Goal: Check status: Check status

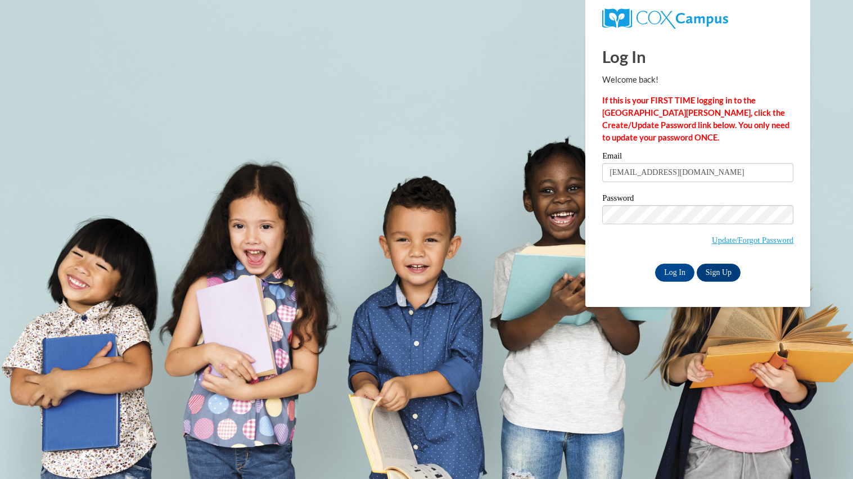
click at [660, 263] on div "Email daniellelane2020@gmail.com Password Update/Forgot Password Log In Sign Up…" at bounding box center [697, 216] width 191 height 129
click at [664, 268] on input "Log In" at bounding box center [674, 273] width 39 height 18
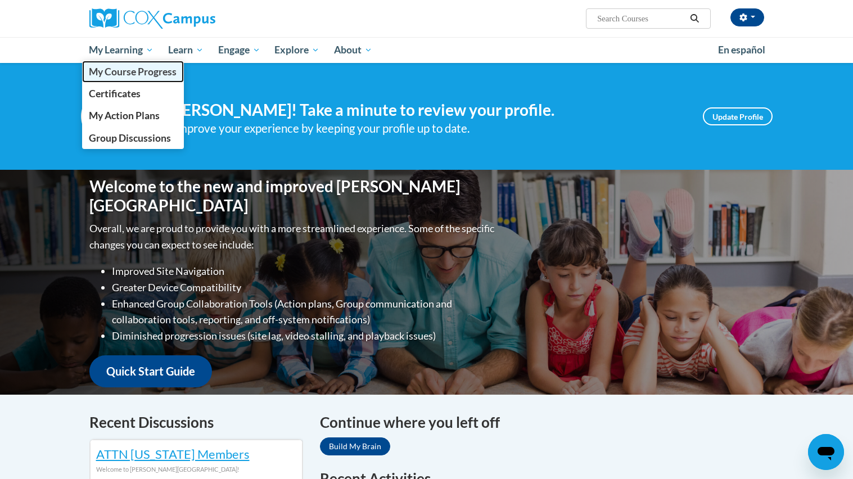
click at [113, 69] on span "My Course Progress" at bounding box center [133, 72] width 88 height 12
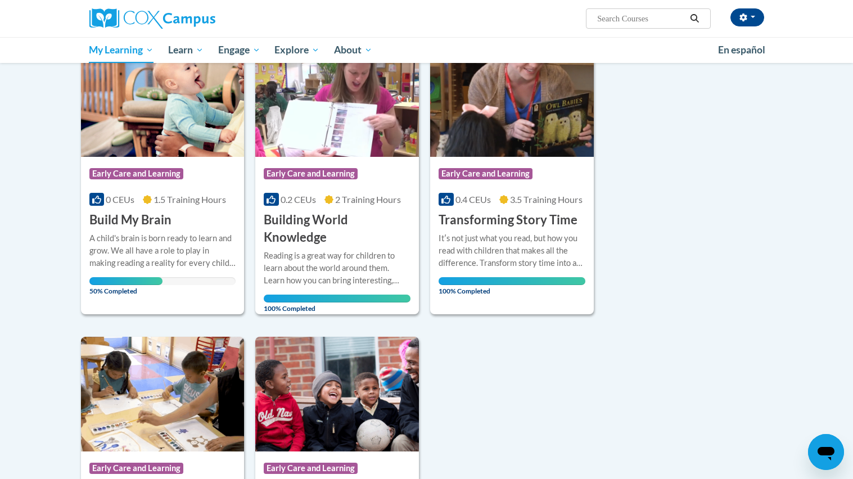
scroll to position [168, 0]
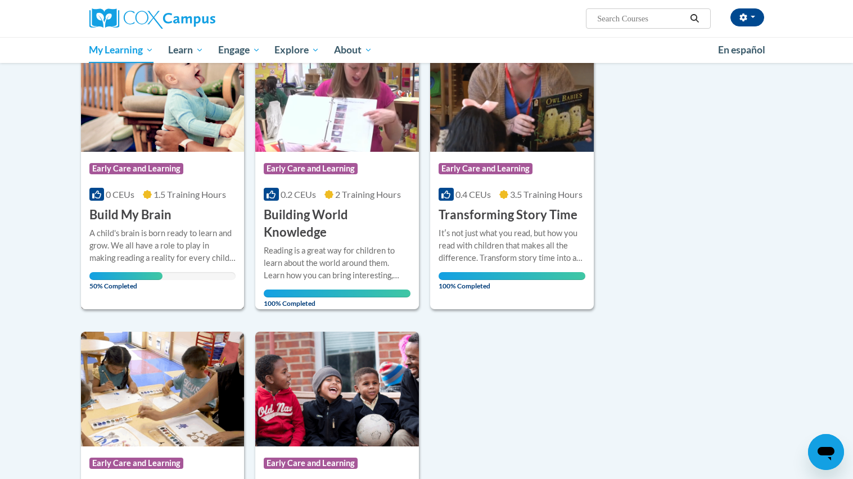
click at [145, 193] on icon at bounding box center [147, 194] width 9 height 9
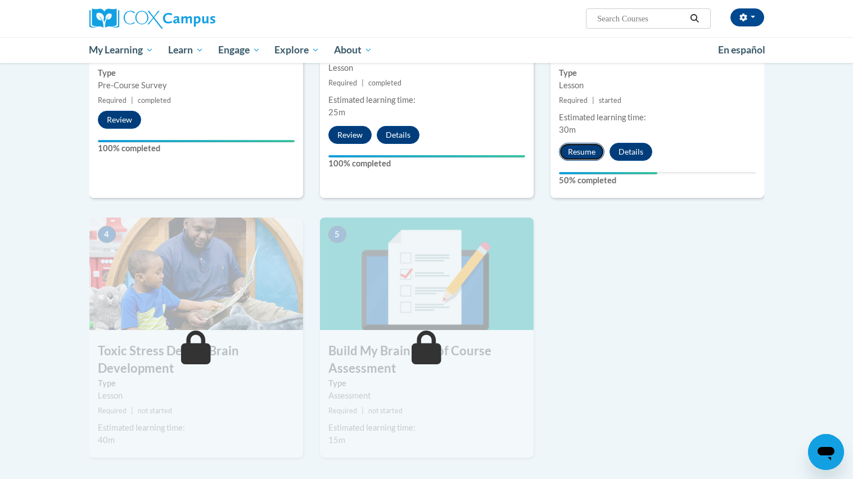
click at [567, 154] on button "Resume" at bounding box center [582, 152] width 46 height 18
